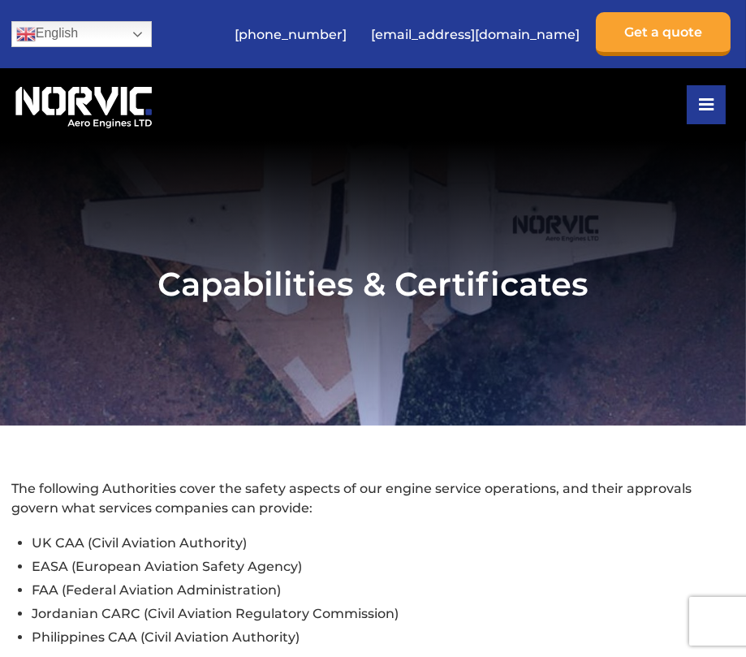
scroll to position [2961, 0]
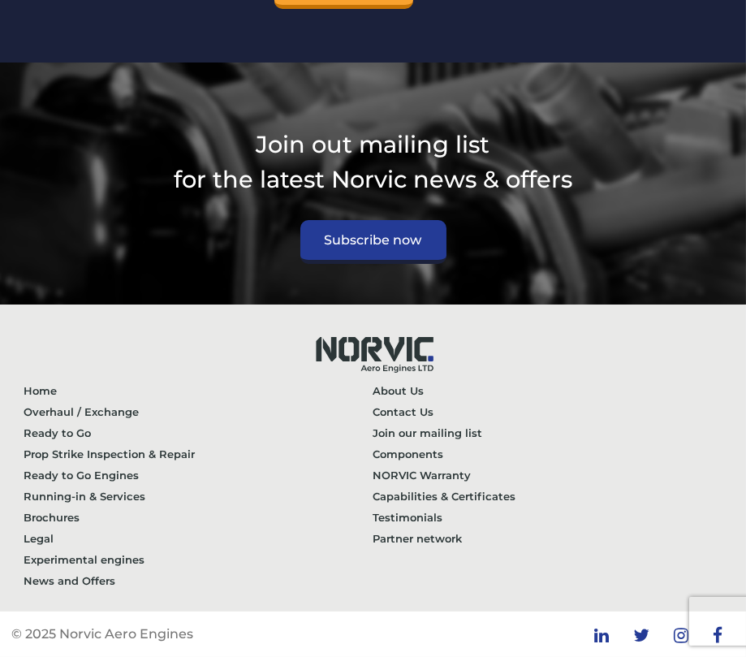
click at [372, 348] on img at bounding box center [374, 352] width 146 height 55
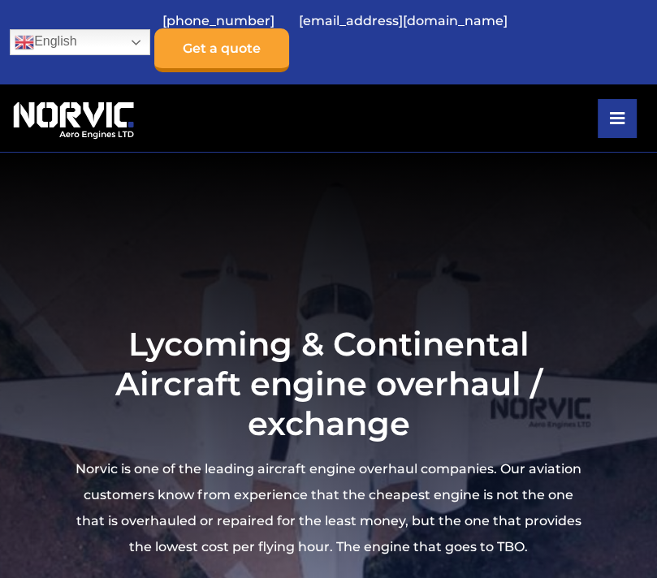
scroll to position [5241, 0]
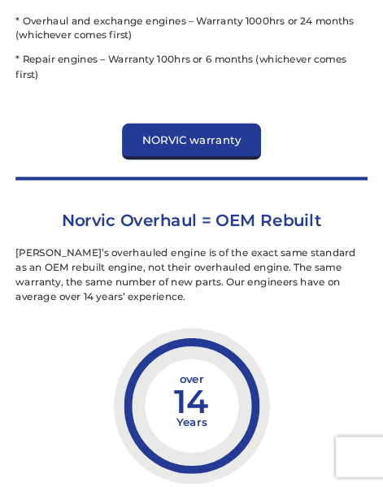
scroll to position [3096, 0]
